Goal: Task Accomplishment & Management: Manage account settings

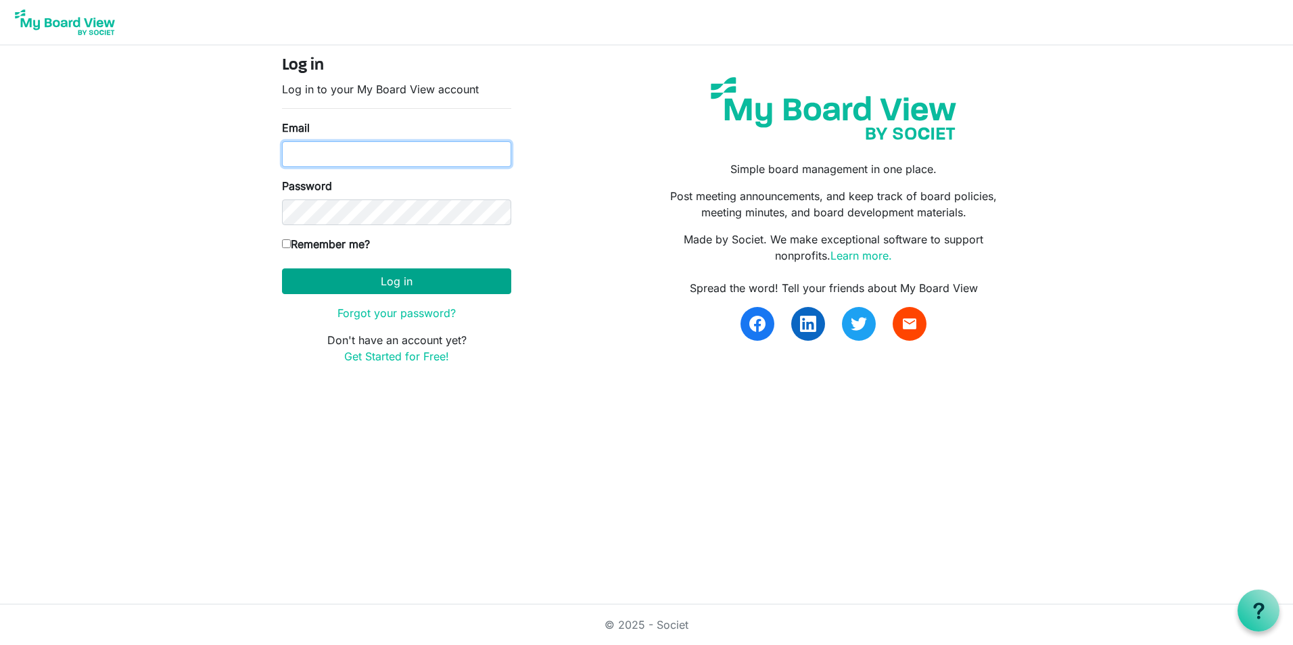
type input "nrichard@namisela.org"
click at [351, 279] on button "Log in" at bounding box center [396, 281] width 229 height 26
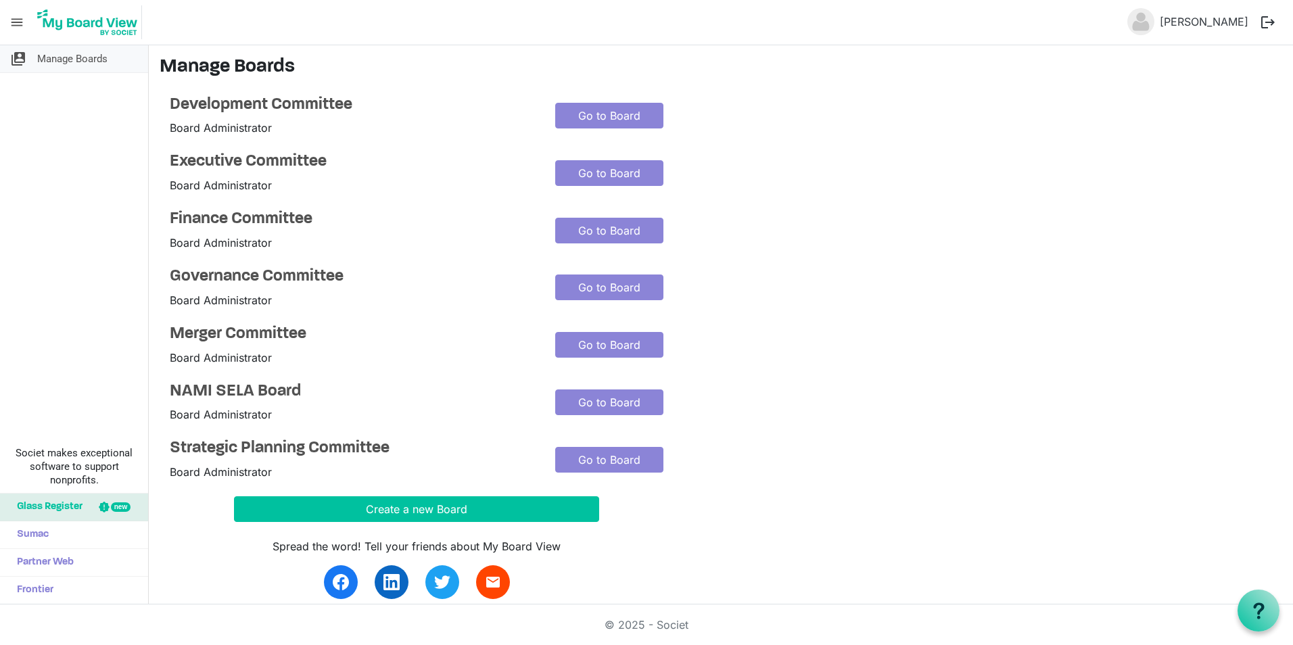
click at [51, 63] on span "Manage Boards" at bounding box center [72, 58] width 70 height 27
click at [197, 101] on h4 "Development Committee" at bounding box center [352, 105] width 365 height 20
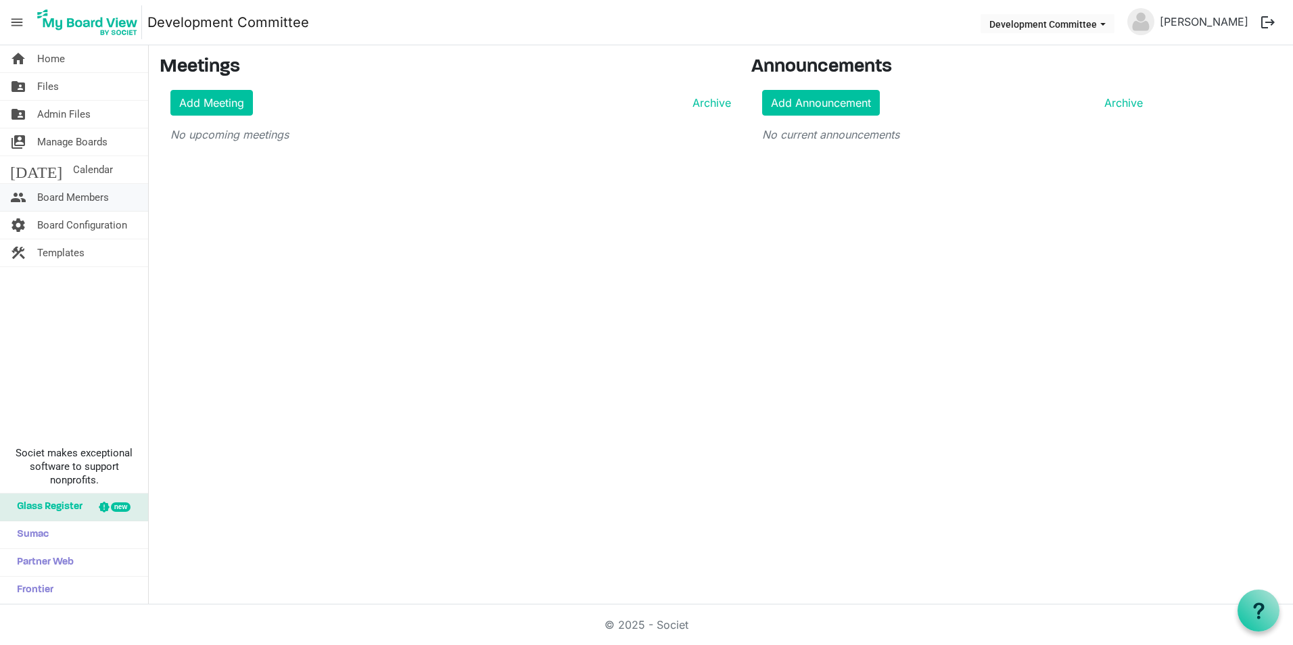
click at [78, 204] on span "Board Members" at bounding box center [73, 197] width 72 height 27
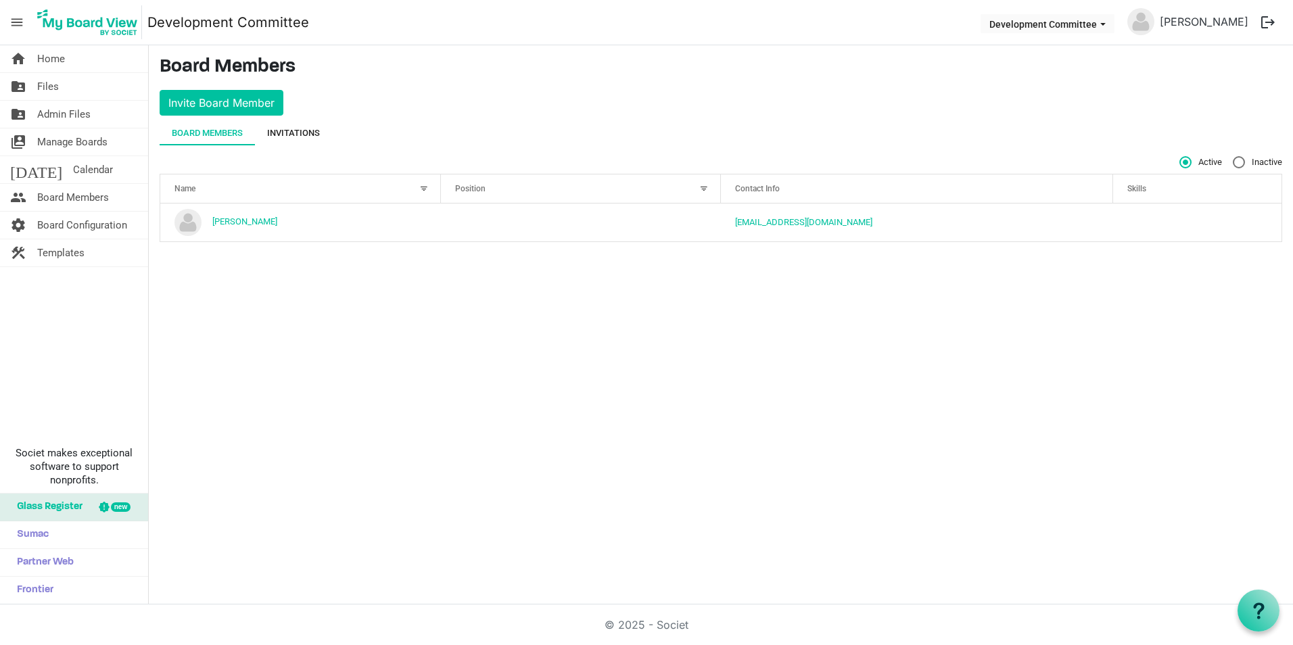
click at [280, 127] on div "Invitations" at bounding box center [293, 133] width 53 height 14
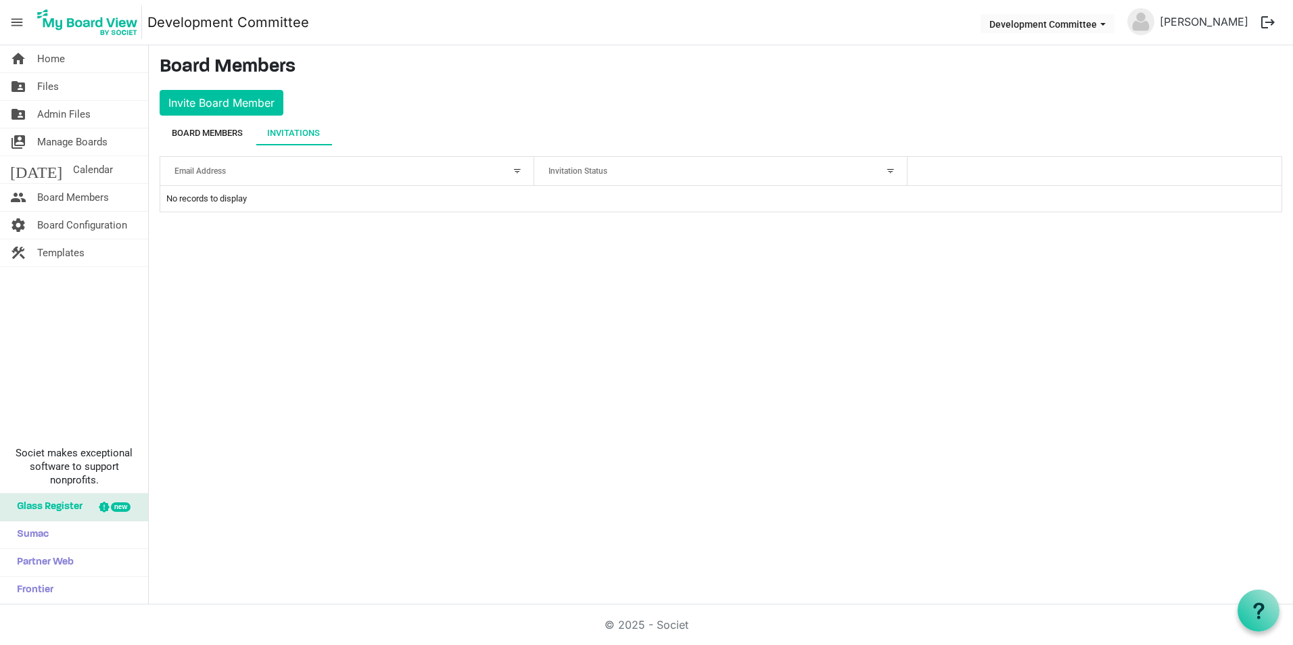
click at [195, 134] on div "Board Members" at bounding box center [207, 133] width 71 height 14
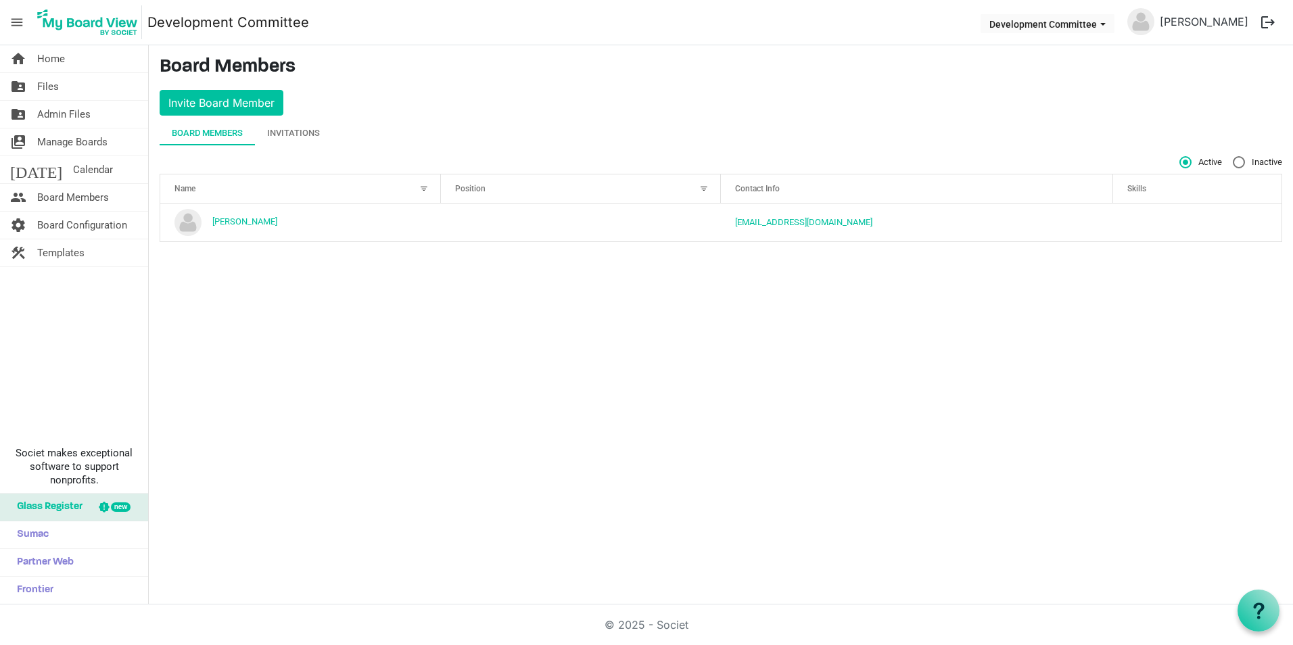
click at [28, 28] on span "menu" at bounding box center [17, 22] width 26 height 26
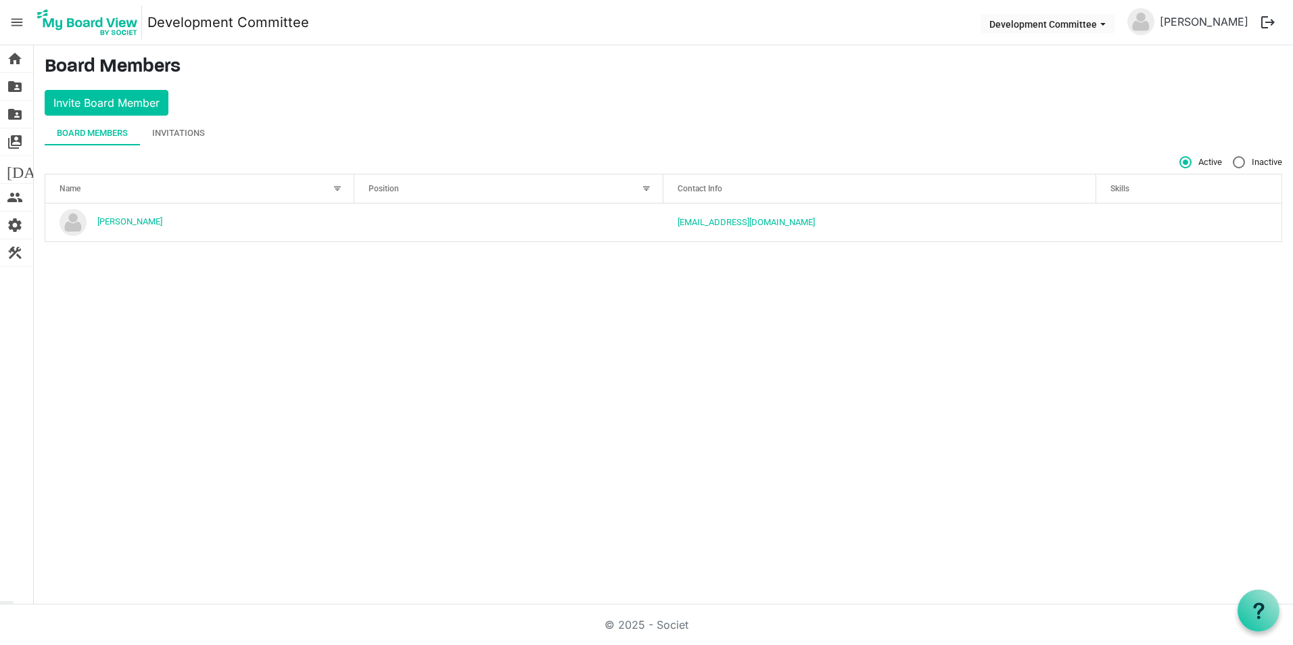
click at [26, 26] on span "menu" at bounding box center [17, 22] width 26 height 26
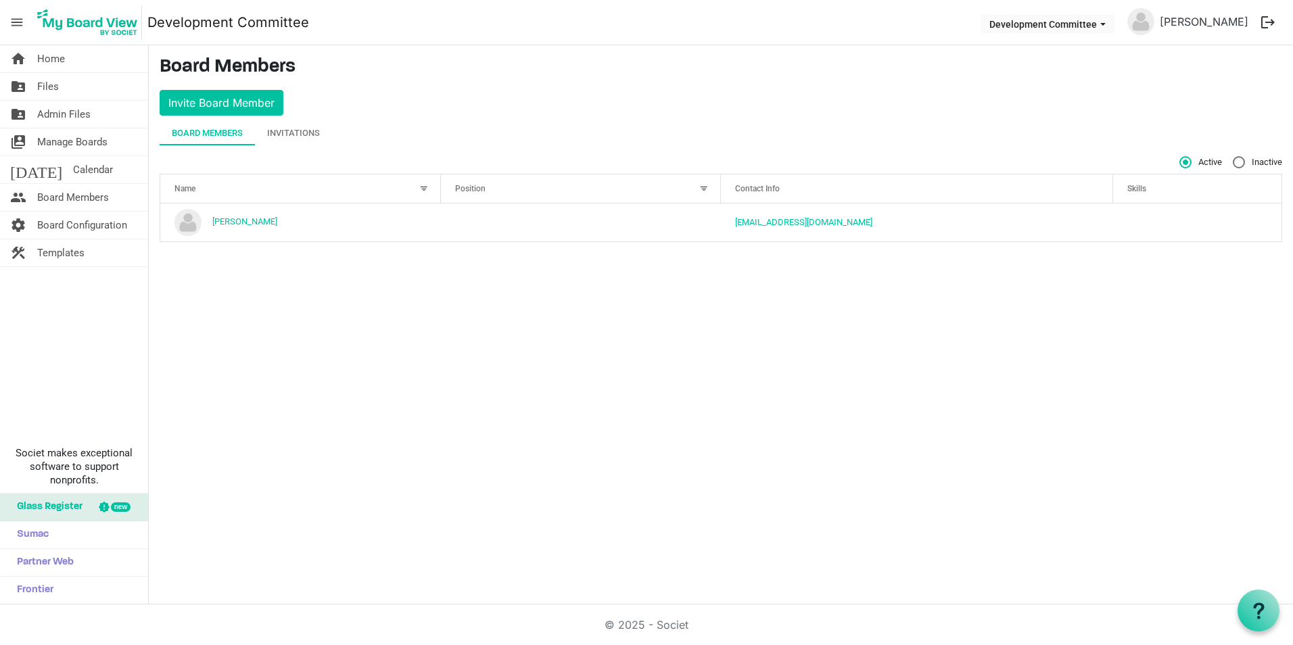
click at [26, 26] on span "menu" at bounding box center [17, 22] width 26 height 26
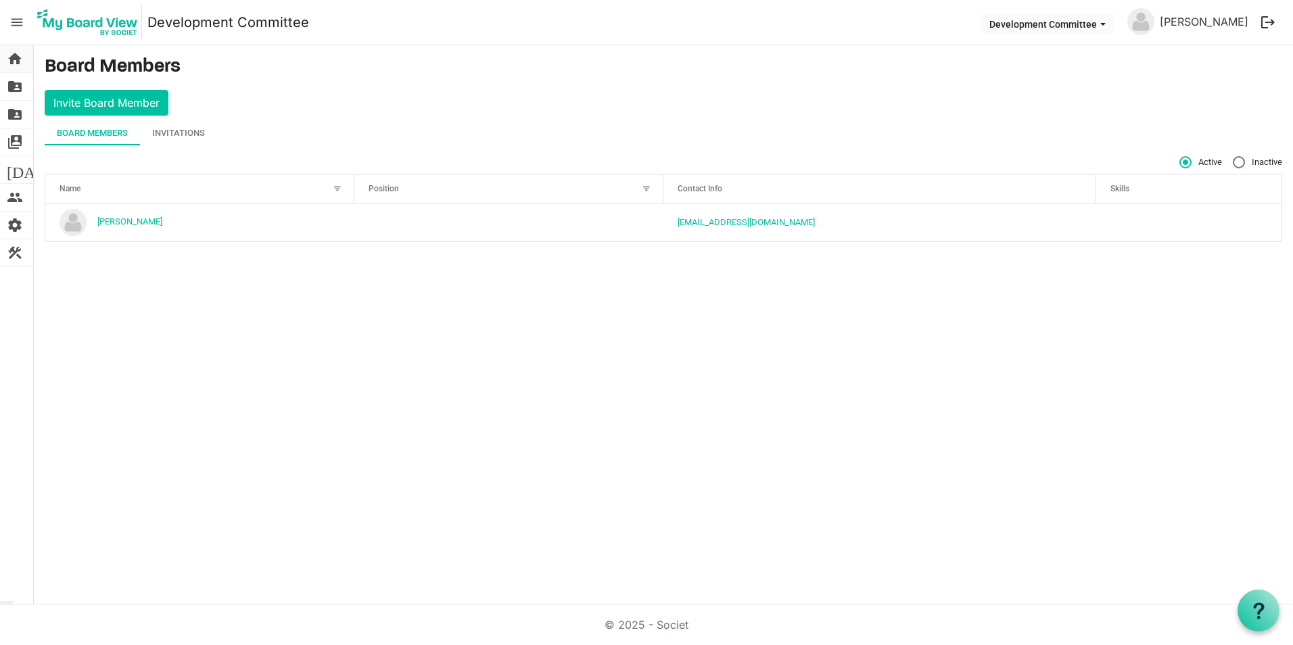
click at [18, 54] on span "home" at bounding box center [15, 58] width 16 height 27
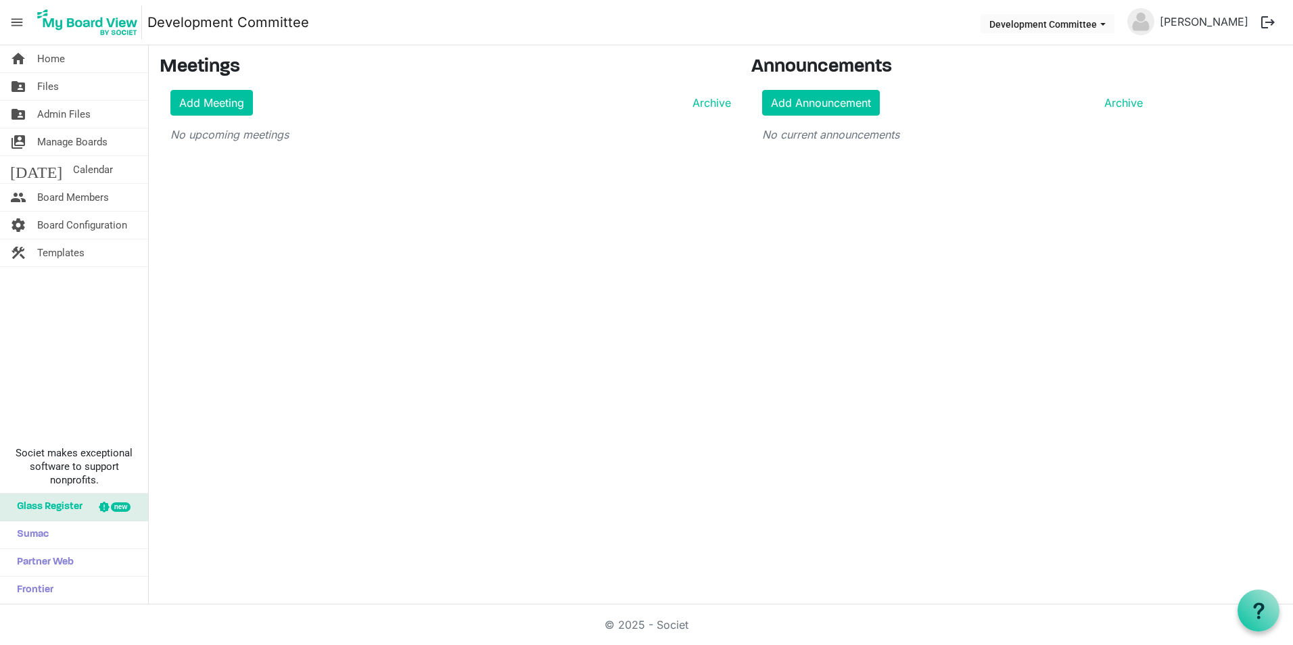
click at [19, 19] on span "menu" at bounding box center [17, 22] width 26 height 26
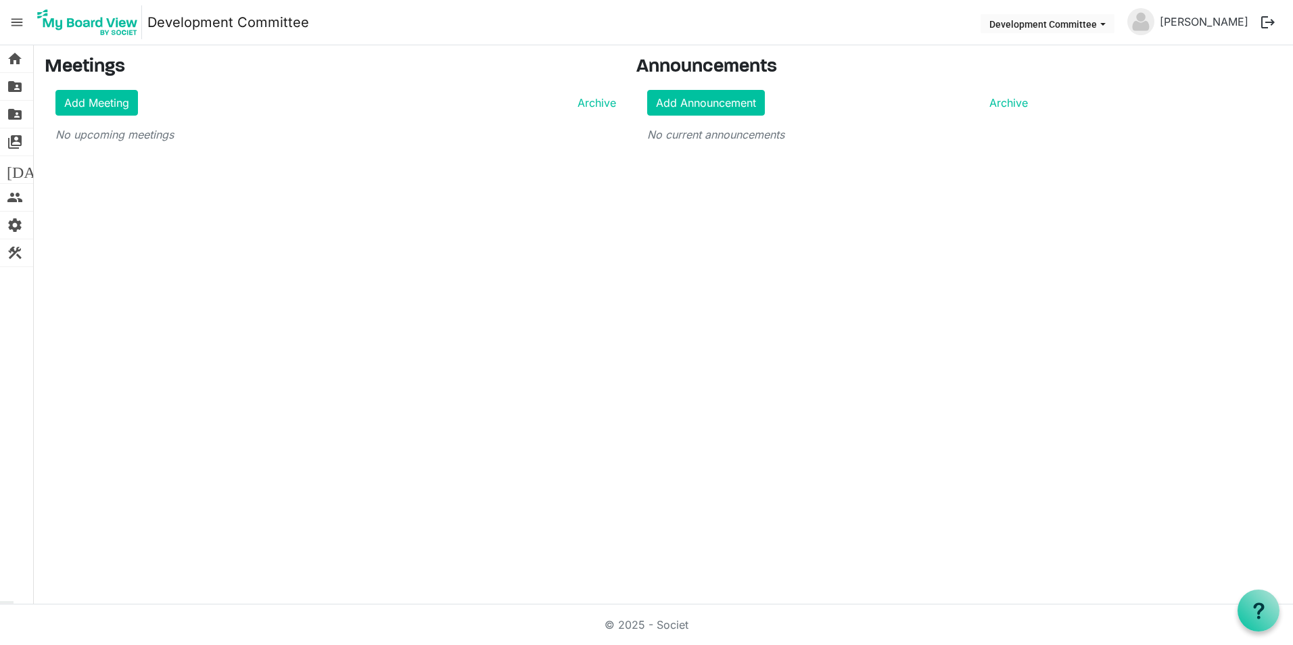
click at [11, 14] on span "menu" at bounding box center [17, 22] width 26 height 26
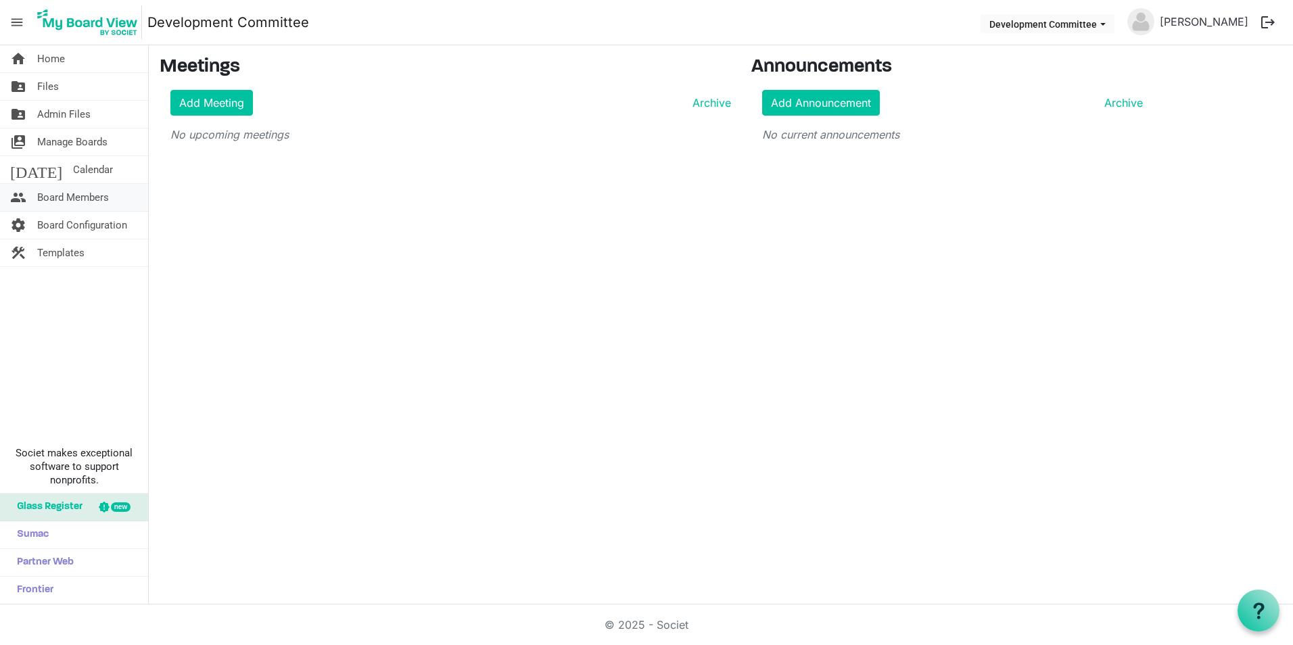
click at [80, 202] on span "Board Members" at bounding box center [73, 197] width 72 height 27
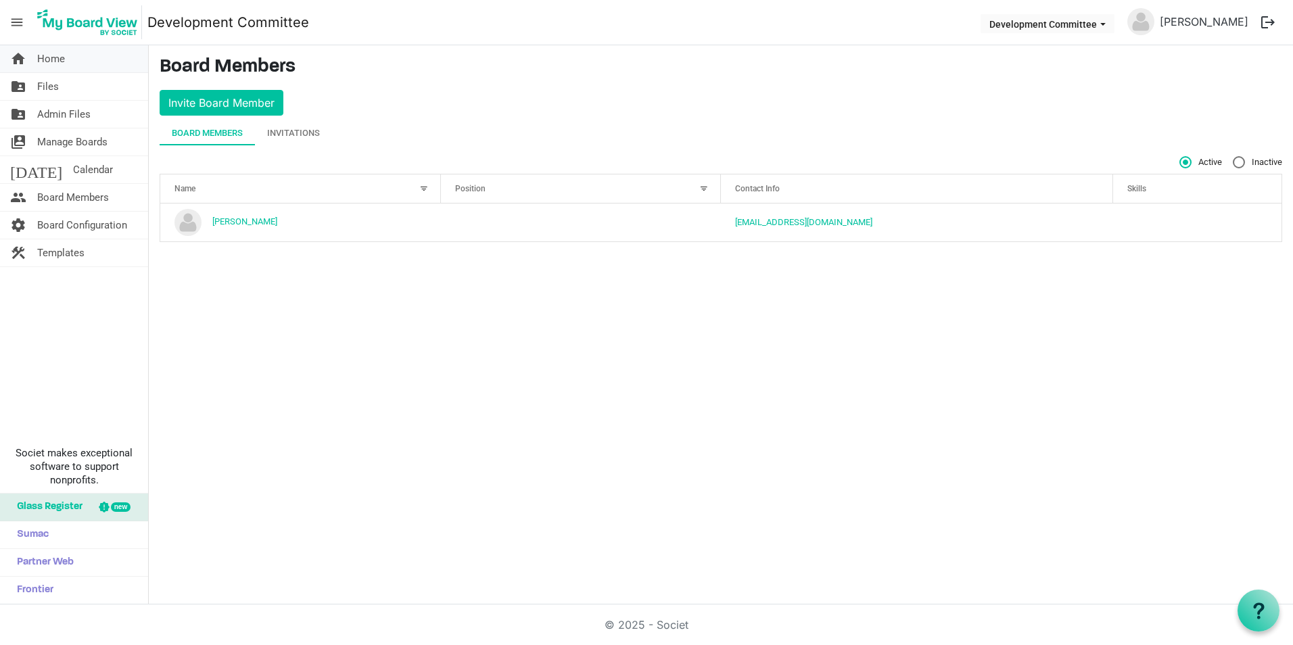
click at [43, 57] on span "Home" at bounding box center [51, 58] width 28 height 27
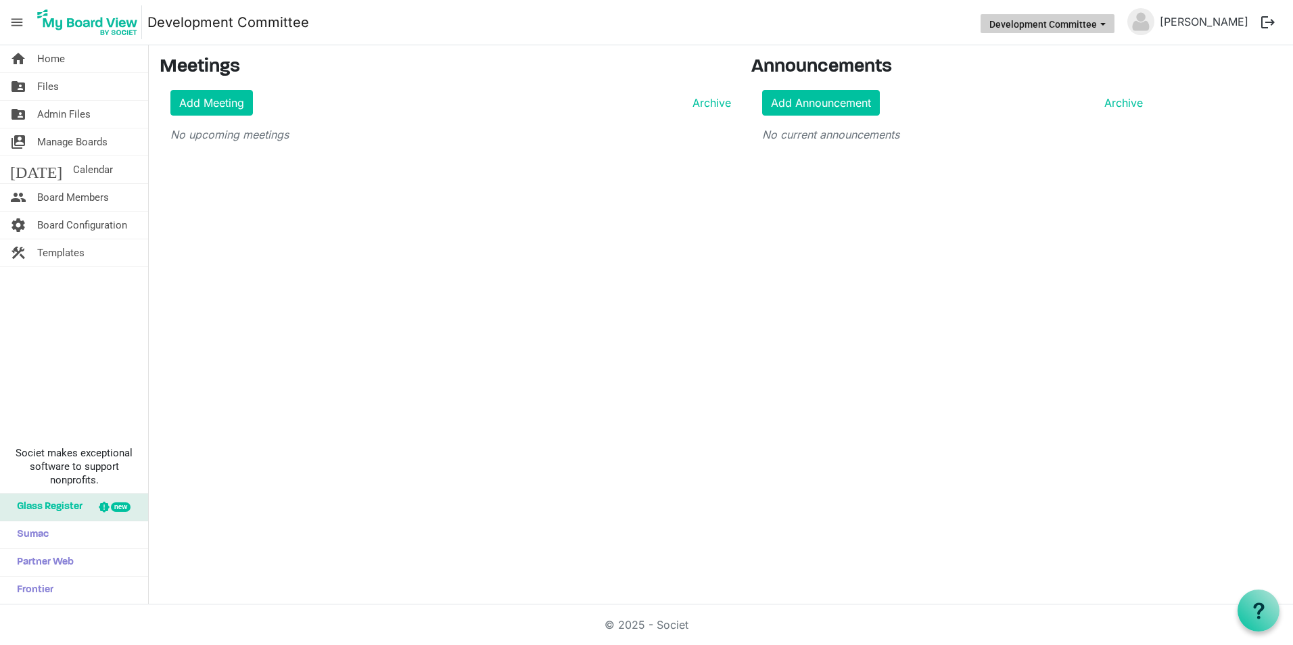
click at [1091, 14] on button "Development Committee" at bounding box center [1048, 23] width 134 height 19
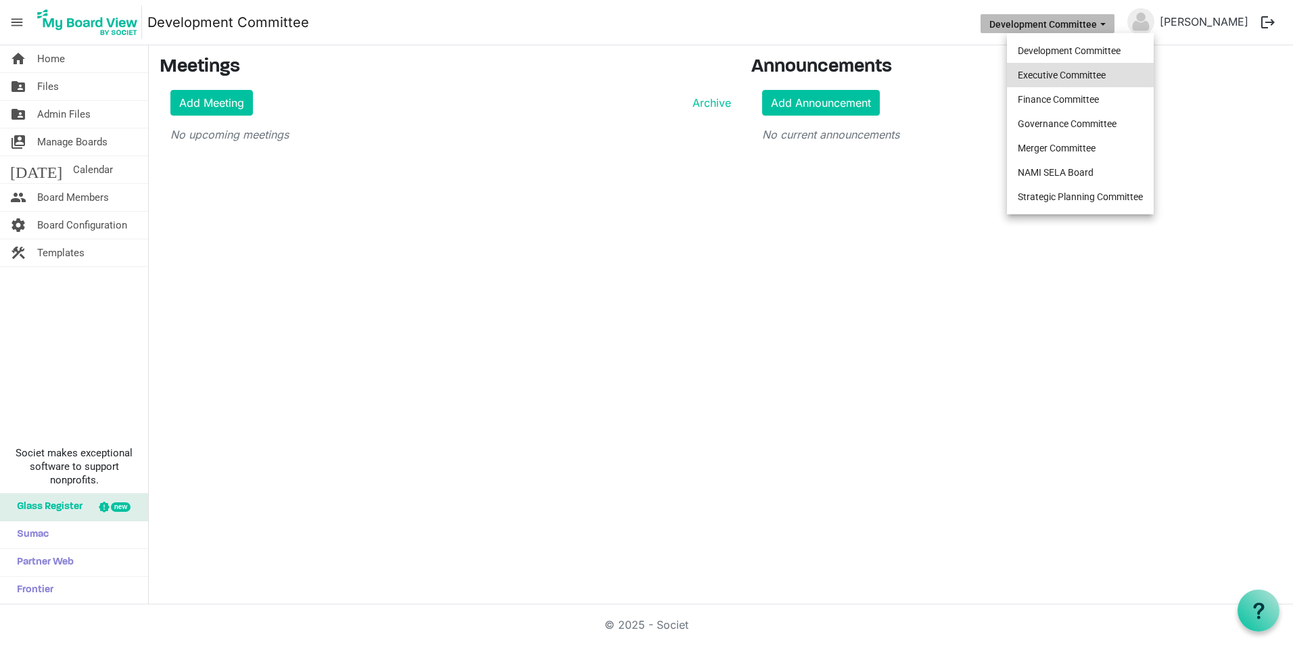
click at [1077, 71] on li "Executive Committee" at bounding box center [1080, 75] width 147 height 24
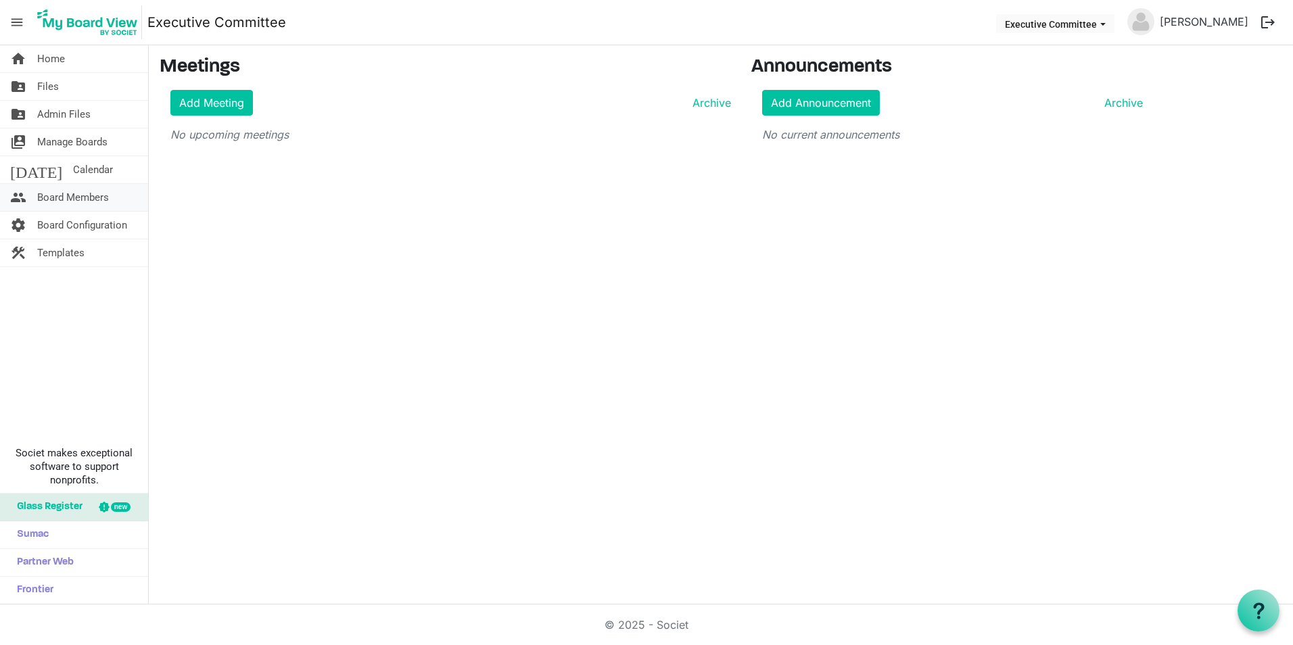
click at [64, 201] on span "Board Members" at bounding box center [73, 197] width 72 height 27
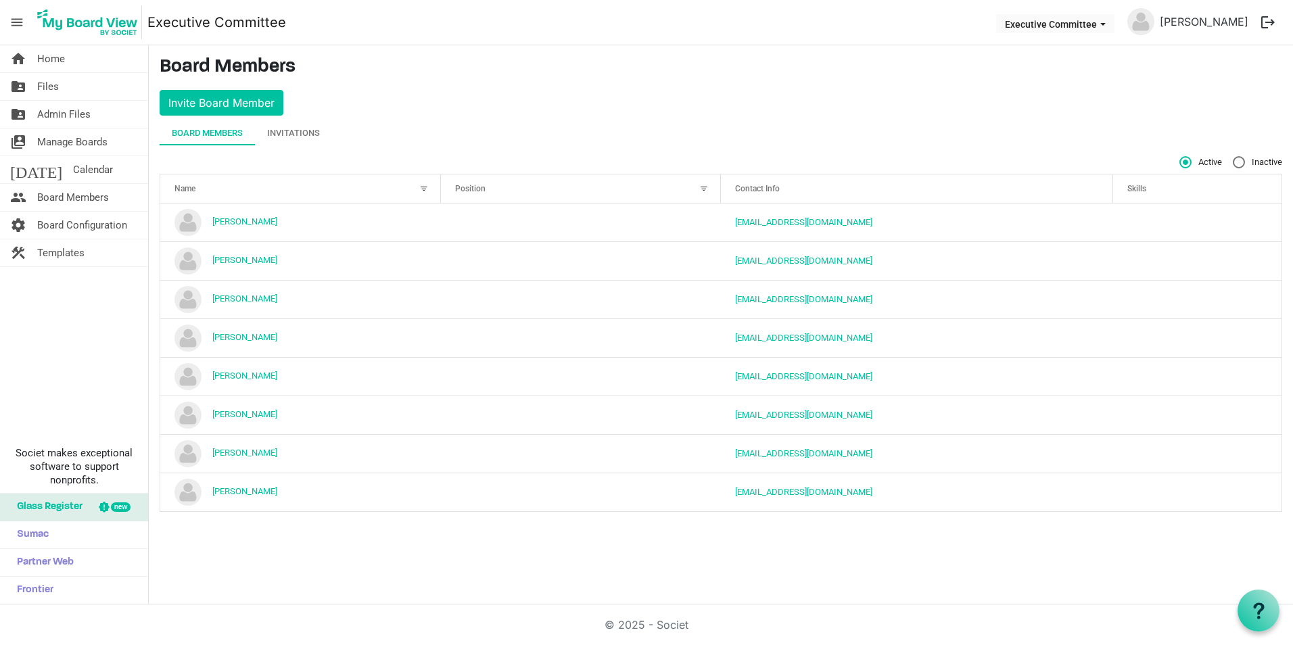
drag, startPoint x: 231, startPoint y: 498, endPoint x: 238, endPoint y: 548, distance: 49.9
click at [237, 548] on div "home Home folder_shared Files folder_shared Admin Files switch_account Manage B…" at bounding box center [646, 324] width 1293 height 559
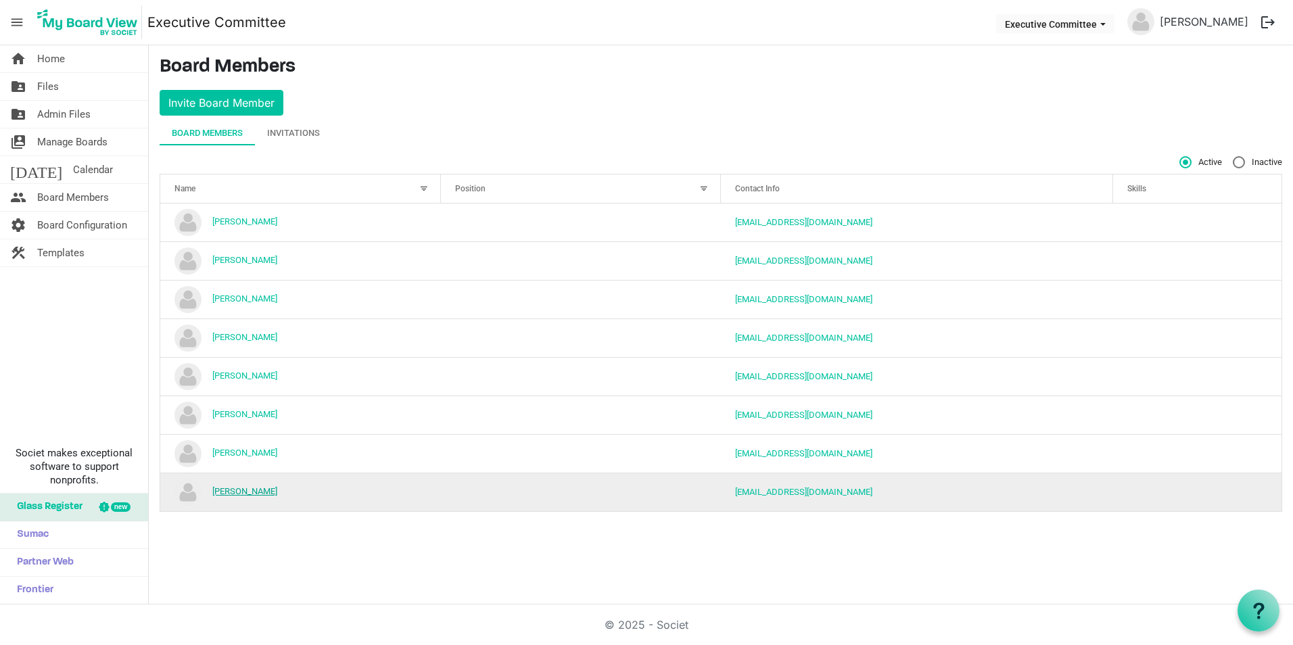
click at [252, 490] on link "[PERSON_NAME]" at bounding box center [244, 491] width 65 height 10
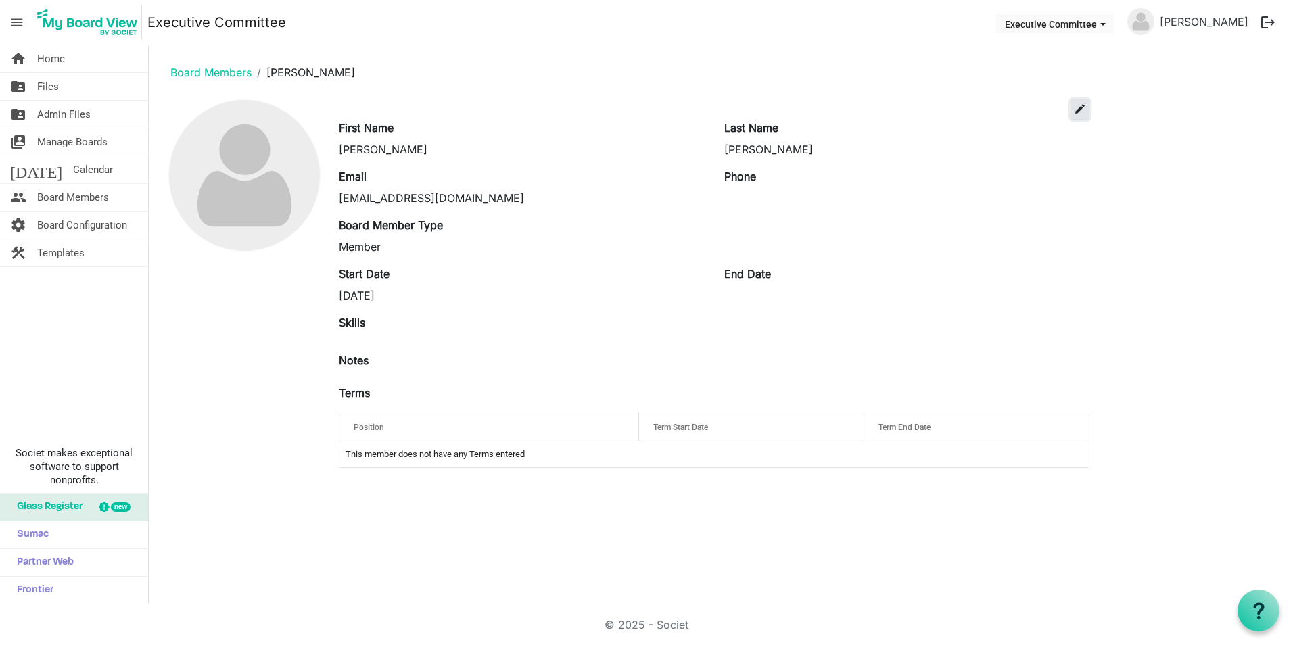
click at [1080, 112] on span "edit" at bounding box center [1080, 109] width 12 height 12
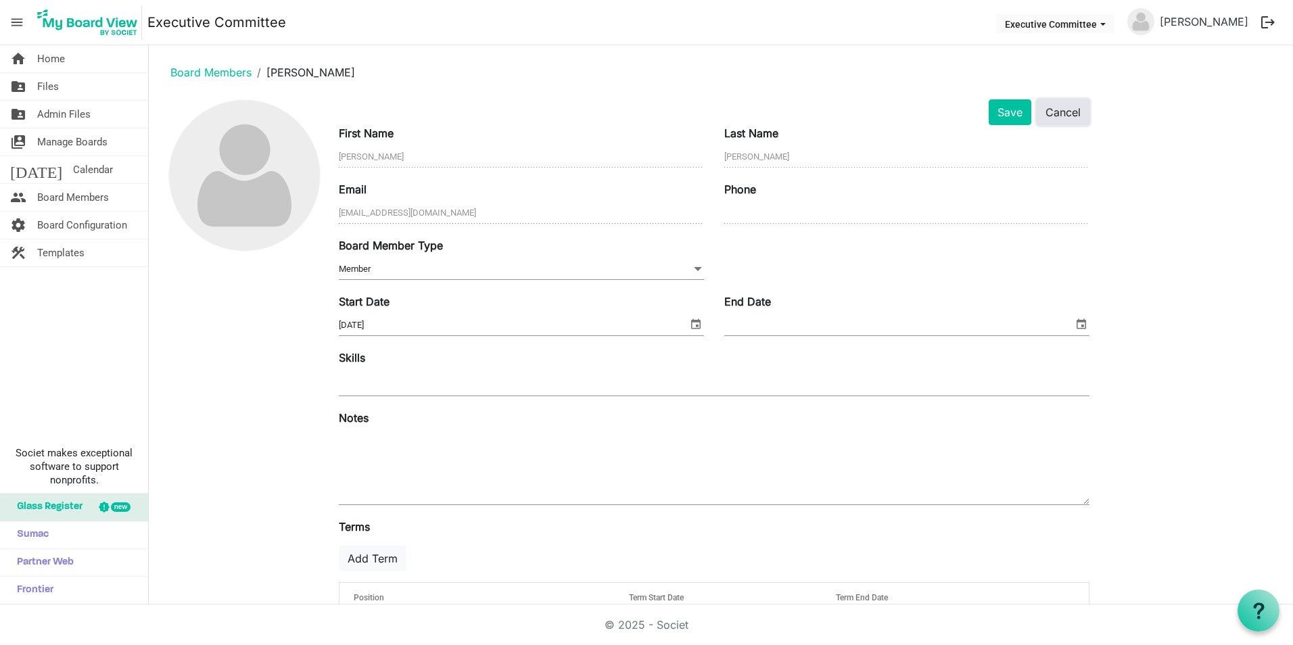
click at [1077, 104] on button "Cancel" at bounding box center [1063, 112] width 53 height 26
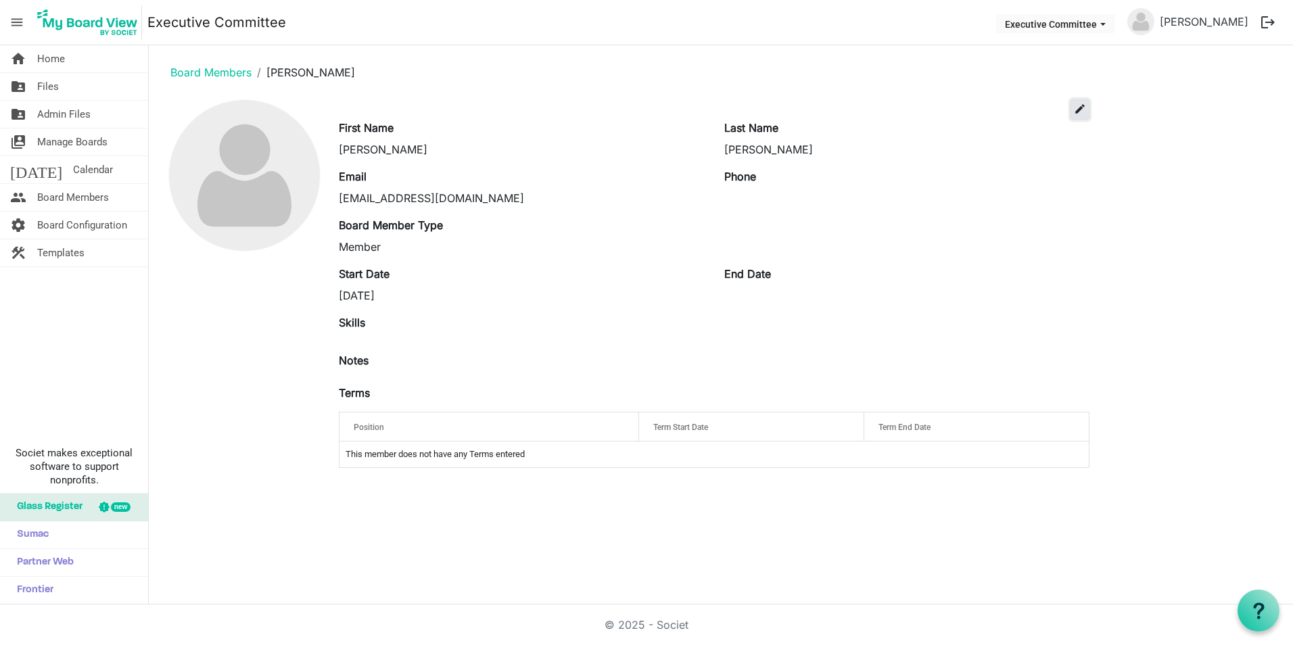
click at [1079, 111] on span "edit" at bounding box center [1080, 109] width 12 height 12
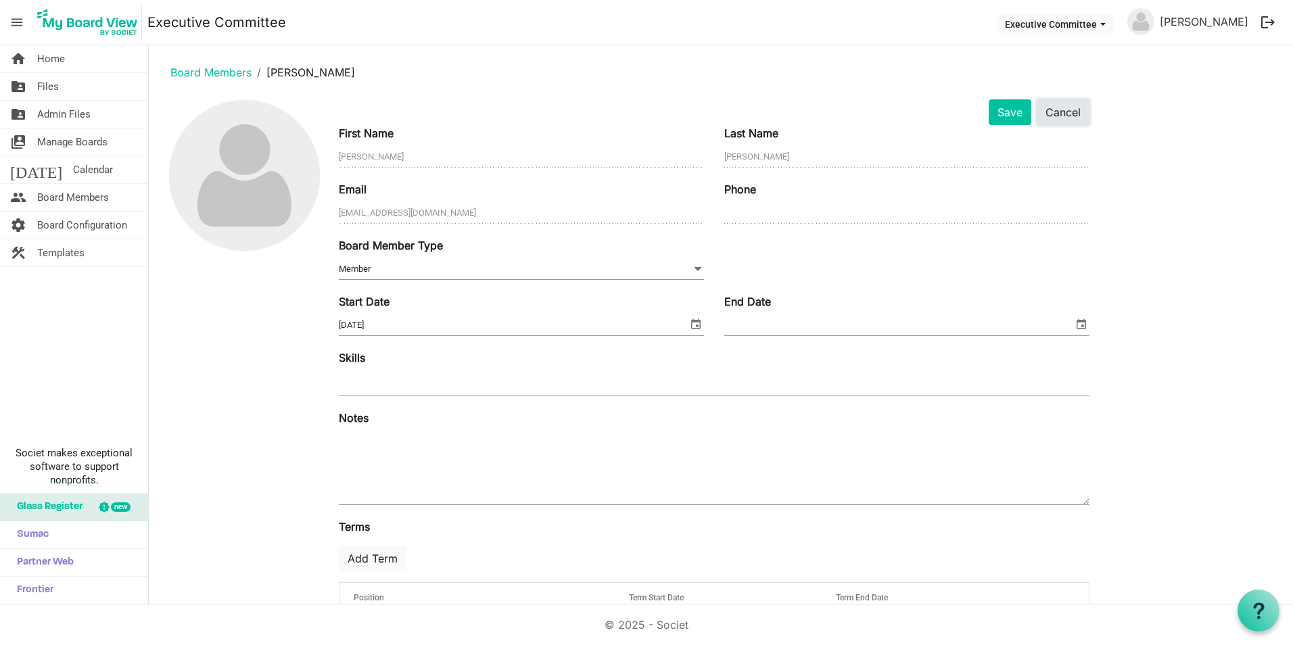
click at [1076, 111] on button "Cancel" at bounding box center [1063, 112] width 53 height 26
